Goal: Task Accomplishment & Management: Complete application form

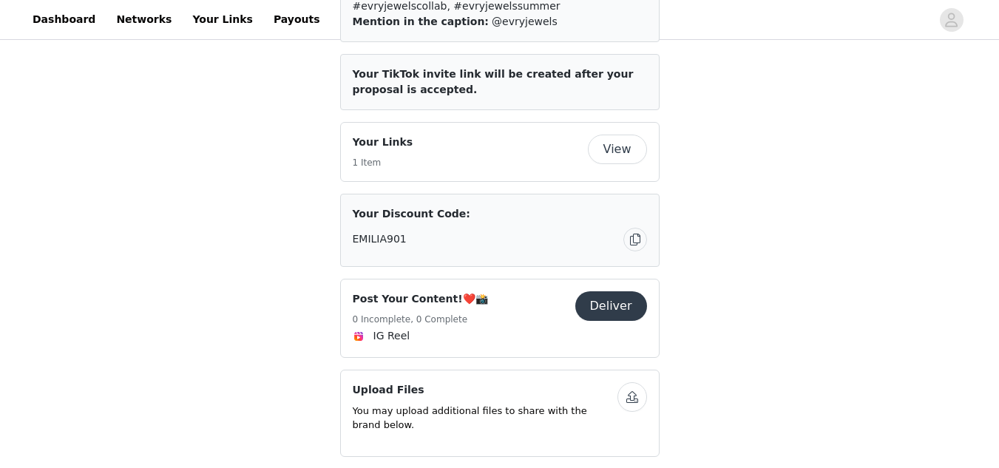
scroll to position [477, 0]
click at [611, 291] on button "Deliver" at bounding box center [611, 306] width 72 height 30
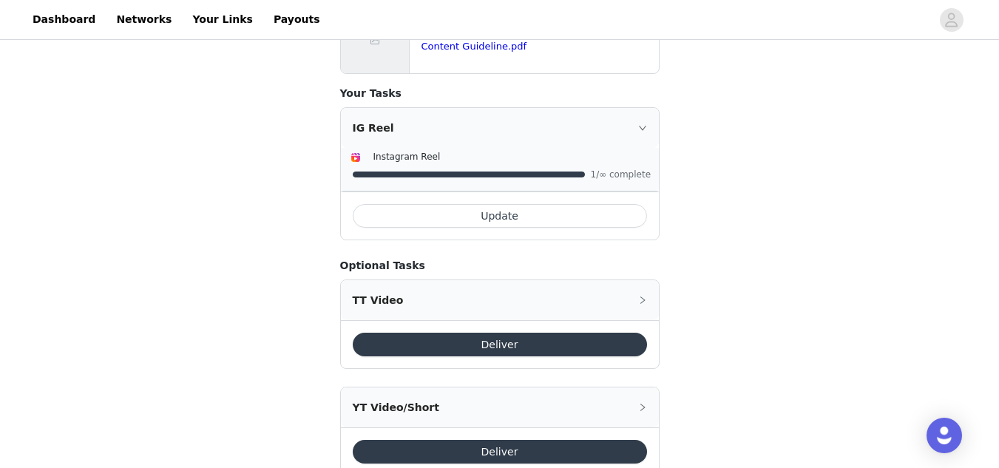
scroll to position [710, 0]
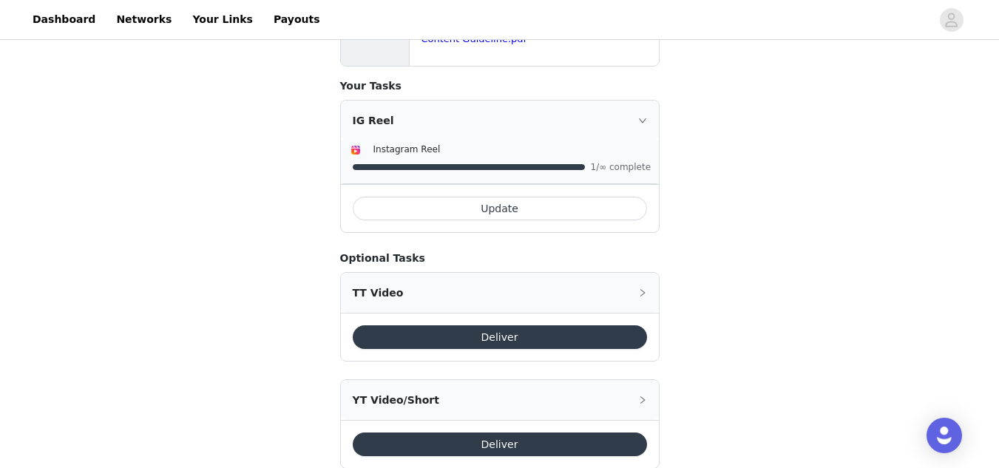
click at [651, 273] on div "TT Video" at bounding box center [500, 293] width 318 height 40
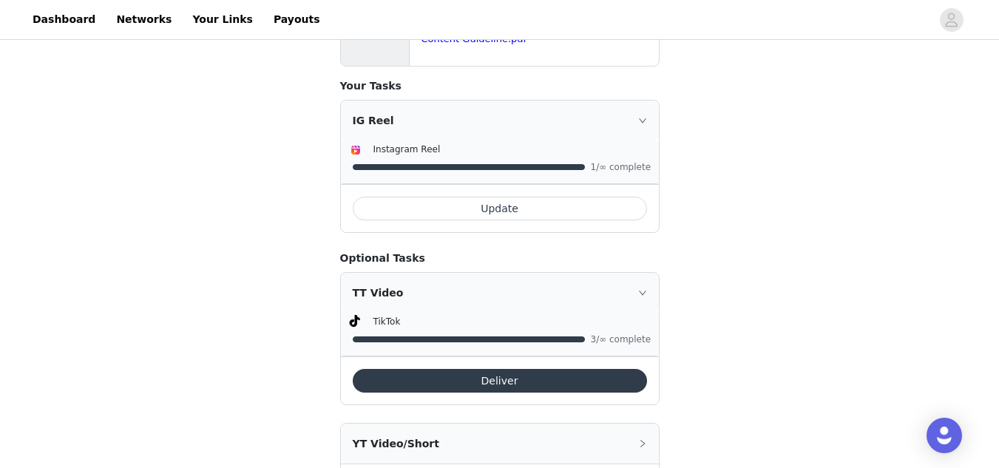
click at [493, 369] on button "Deliver" at bounding box center [500, 381] width 294 height 24
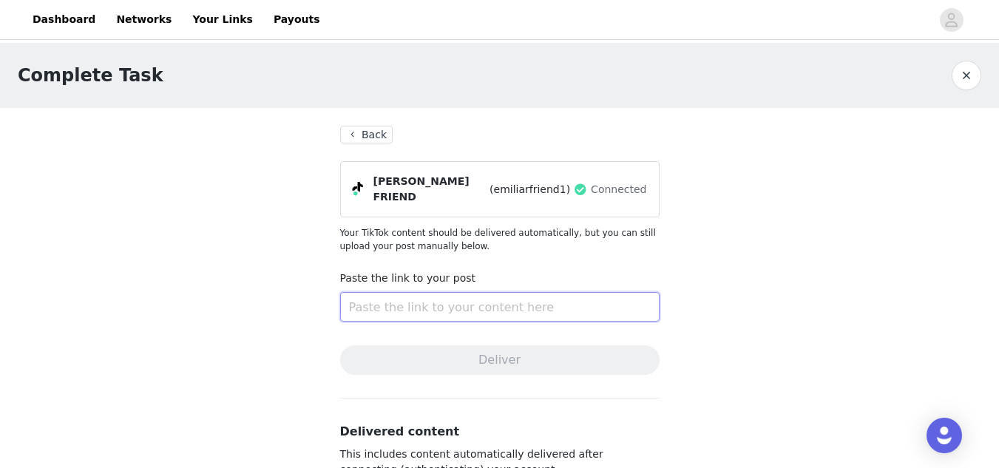
click at [446, 302] on input "text" at bounding box center [499, 307] width 319 height 30
paste input "[URL][DOMAIN_NAME]"
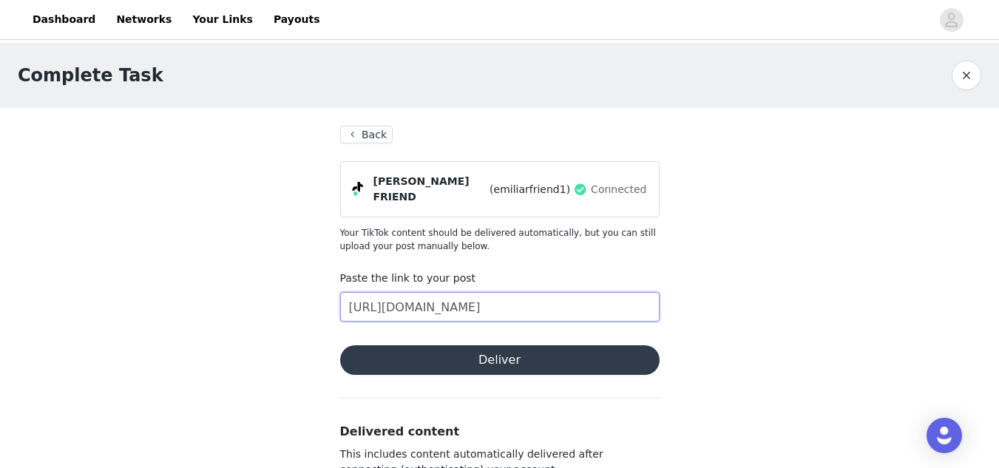
scroll to position [0, 450]
type input "[URL][DOMAIN_NAME]"
click at [467, 363] on button "Deliver" at bounding box center [499, 360] width 319 height 30
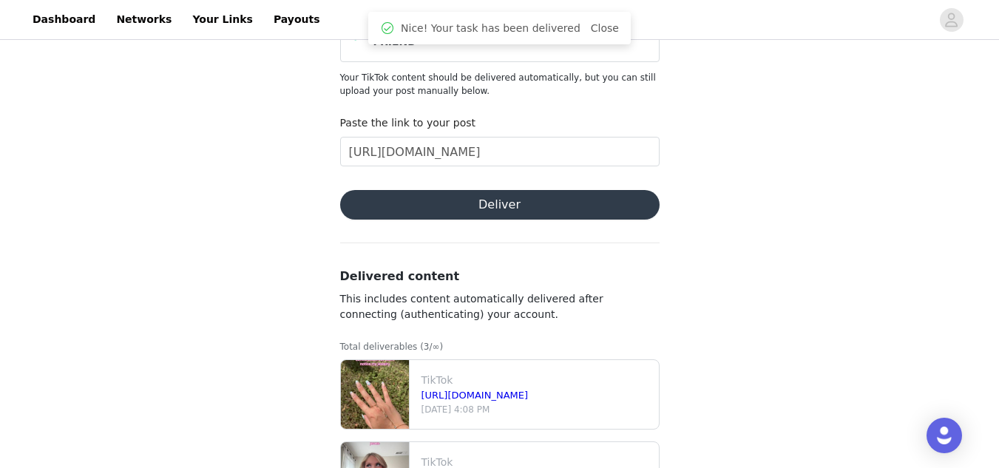
scroll to position [0, 0]
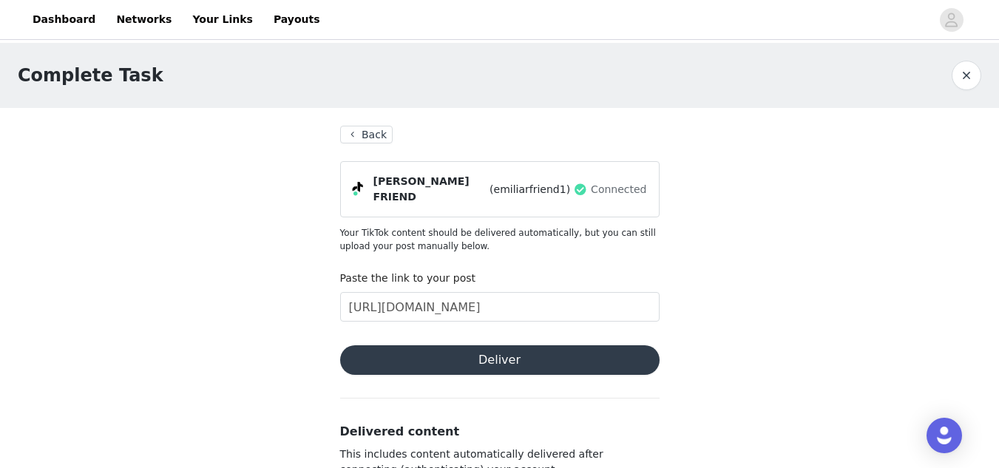
click at [367, 136] on button "Back" at bounding box center [366, 135] width 53 height 18
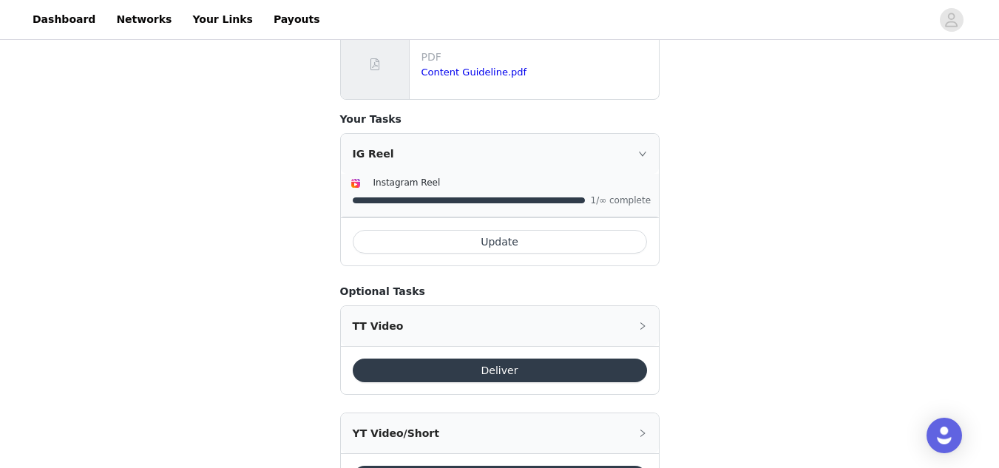
scroll to position [679, 0]
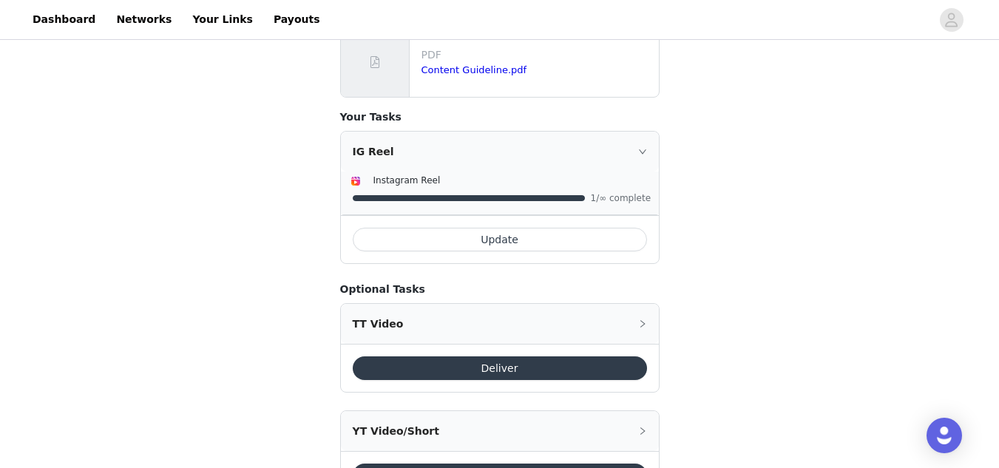
click at [426, 356] on button "Deliver" at bounding box center [500, 368] width 294 height 24
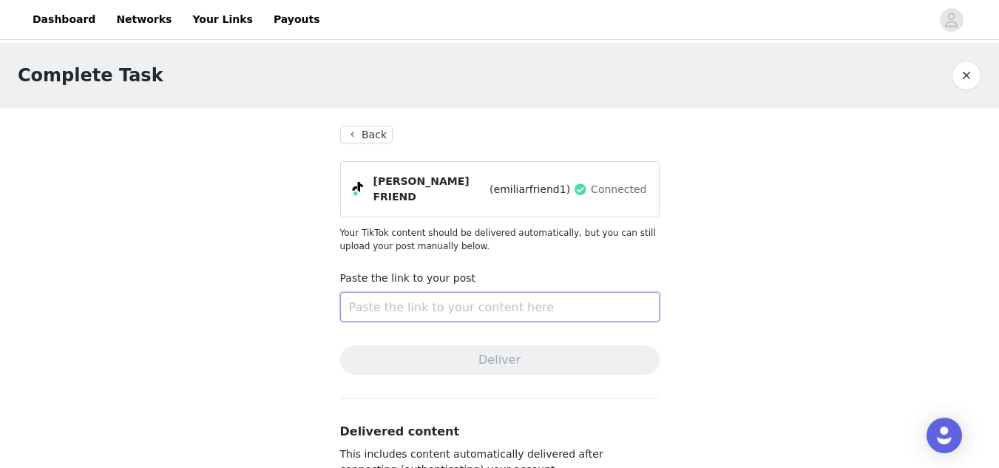
click at [402, 303] on input "text" at bounding box center [499, 307] width 319 height 30
paste input "[URL][DOMAIN_NAME]"
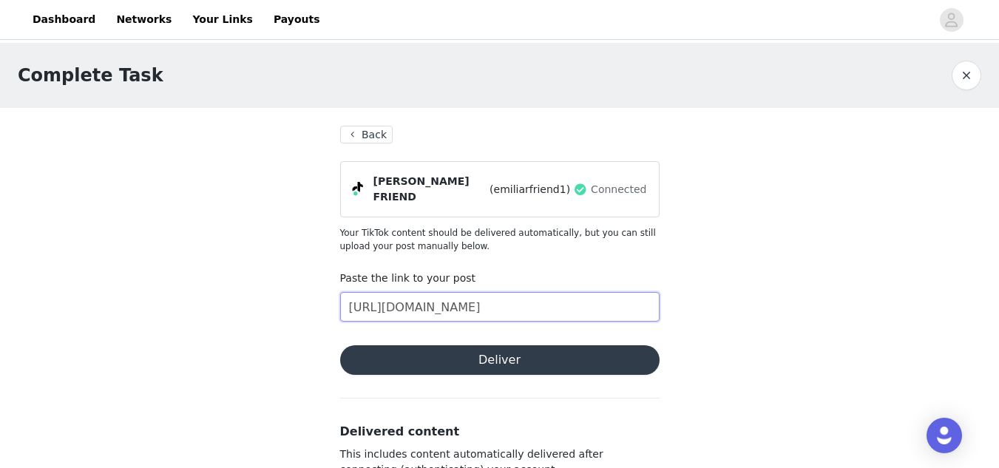
type input "[URL][DOMAIN_NAME]"
click at [450, 357] on button "Deliver" at bounding box center [499, 360] width 319 height 30
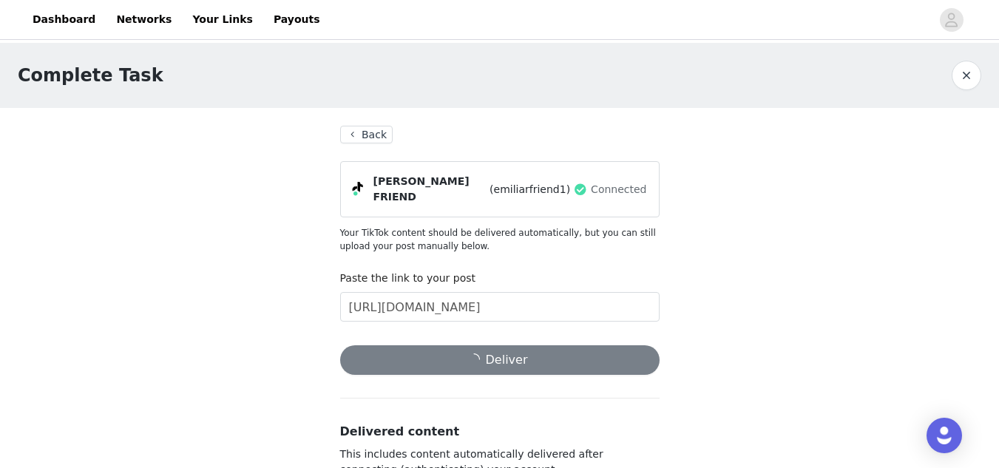
scroll to position [0, 0]
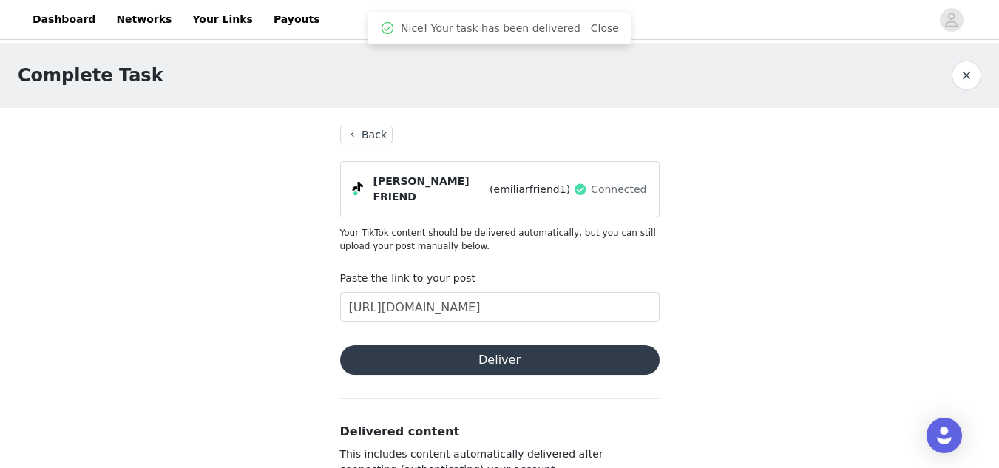
click at [365, 139] on button "Back" at bounding box center [366, 135] width 53 height 18
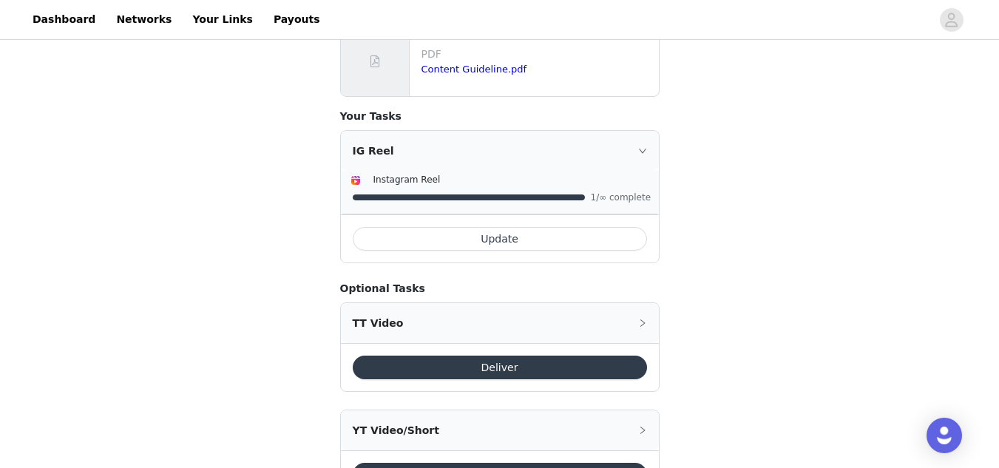
scroll to position [716, 0]
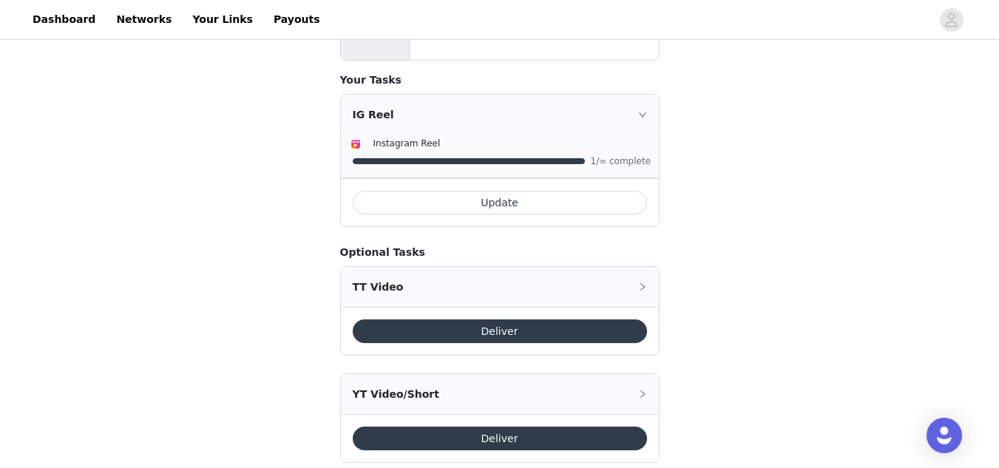
click at [410, 267] on div "TT Video" at bounding box center [500, 287] width 318 height 40
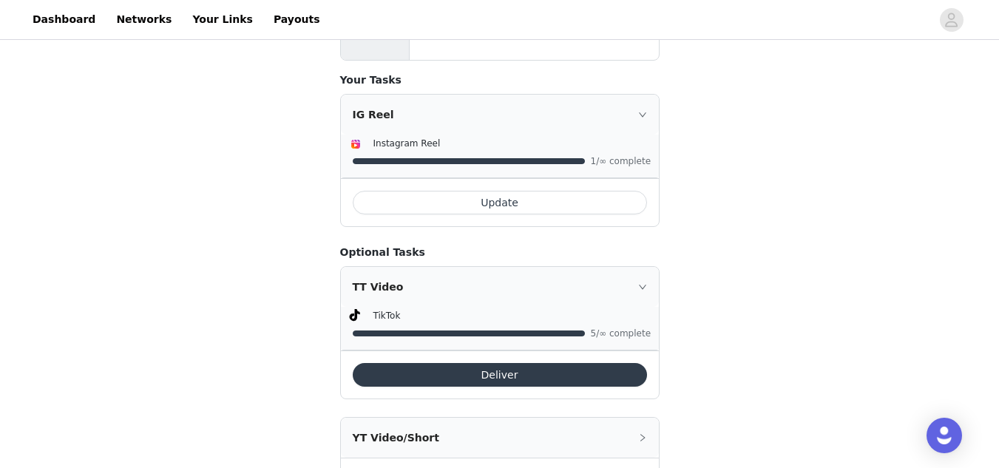
click at [410, 267] on div "TT Video" at bounding box center [500, 287] width 318 height 40
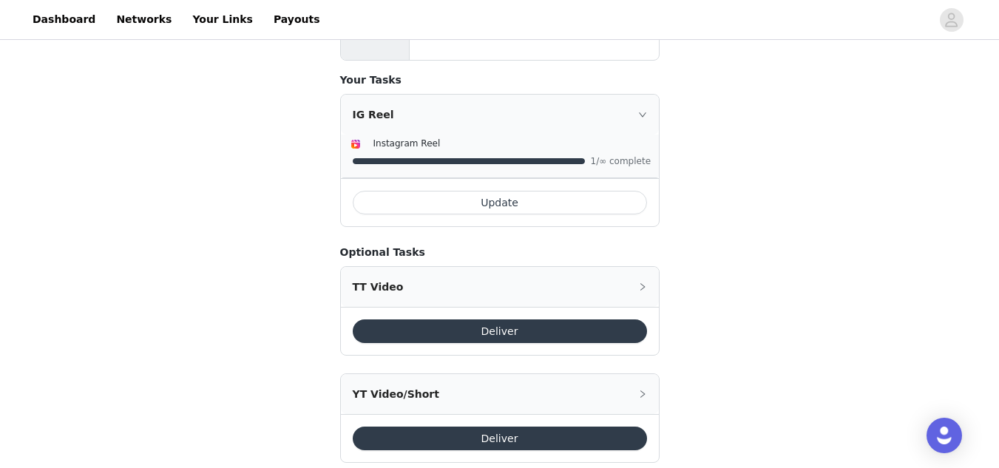
click at [410, 267] on div "TT Video" at bounding box center [500, 287] width 318 height 40
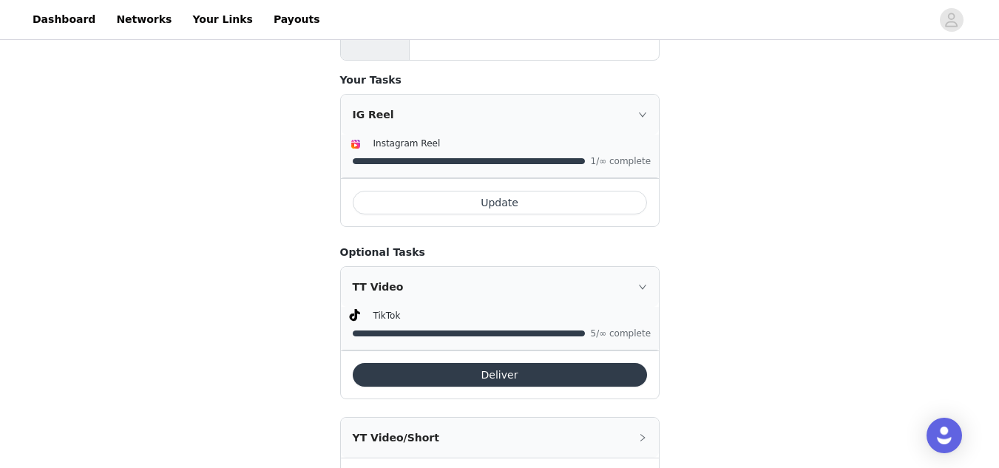
click at [410, 267] on div "TT Video" at bounding box center [500, 287] width 318 height 40
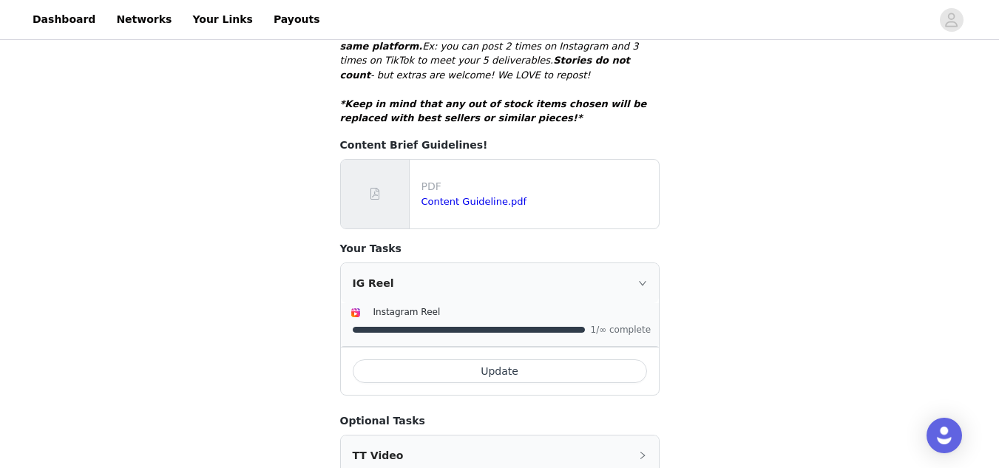
scroll to position [546, 0]
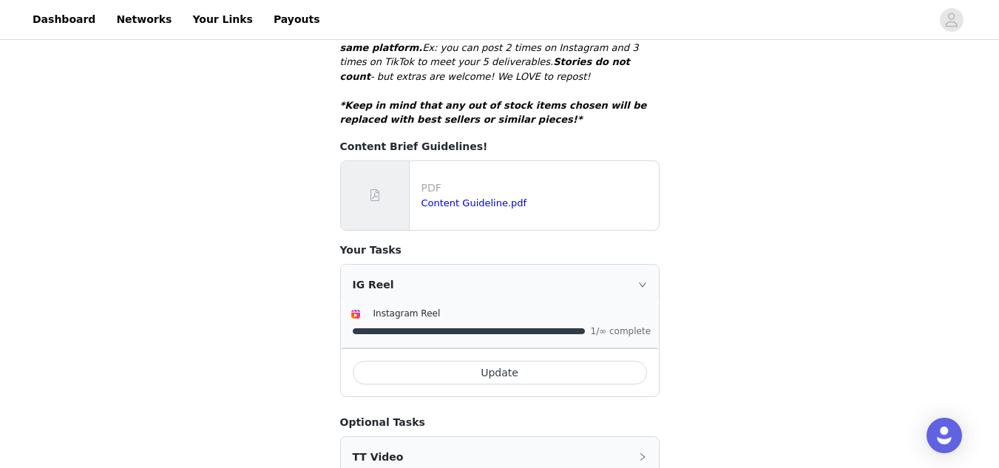
click at [396, 265] on div "IG Reel" at bounding box center [500, 285] width 318 height 40
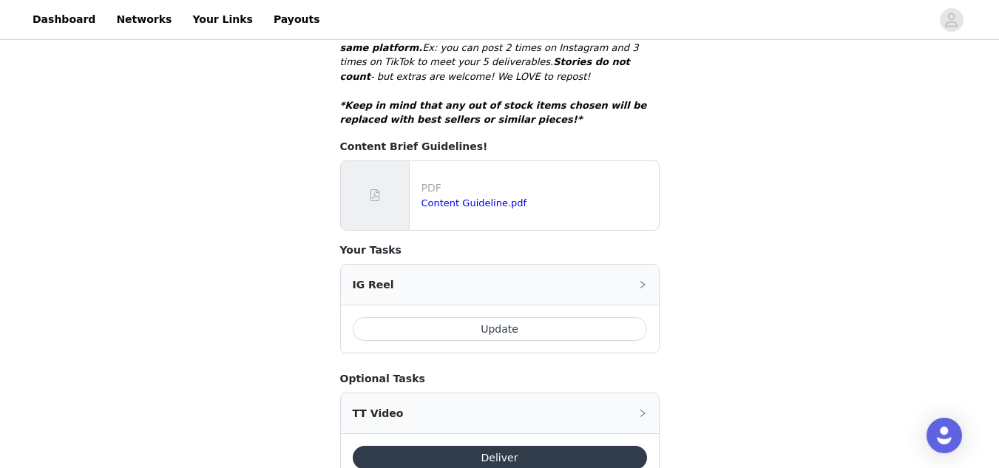
click at [396, 265] on div "IG Reel" at bounding box center [500, 285] width 318 height 40
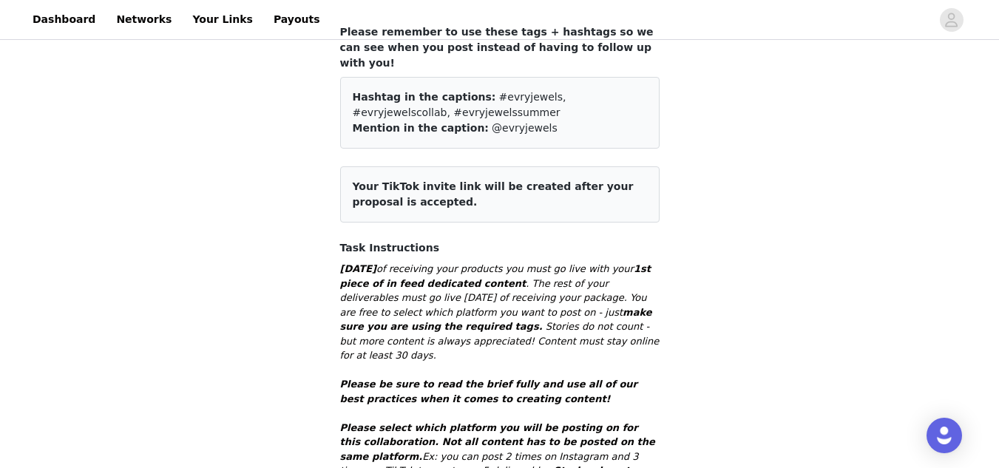
scroll to position [0, 0]
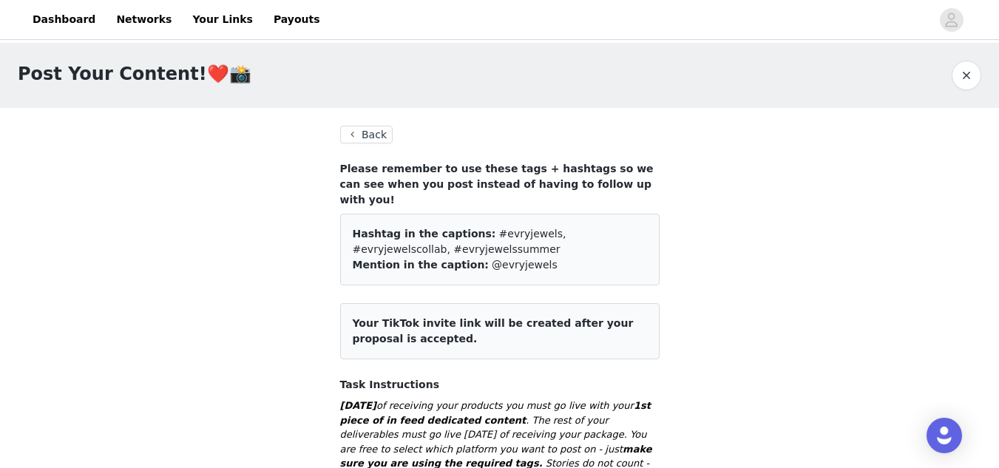
click at [365, 135] on button "Back" at bounding box center [366, 135] width 53 height 18
